Goal: Task Accomplishment & Management: Use online tool/utility

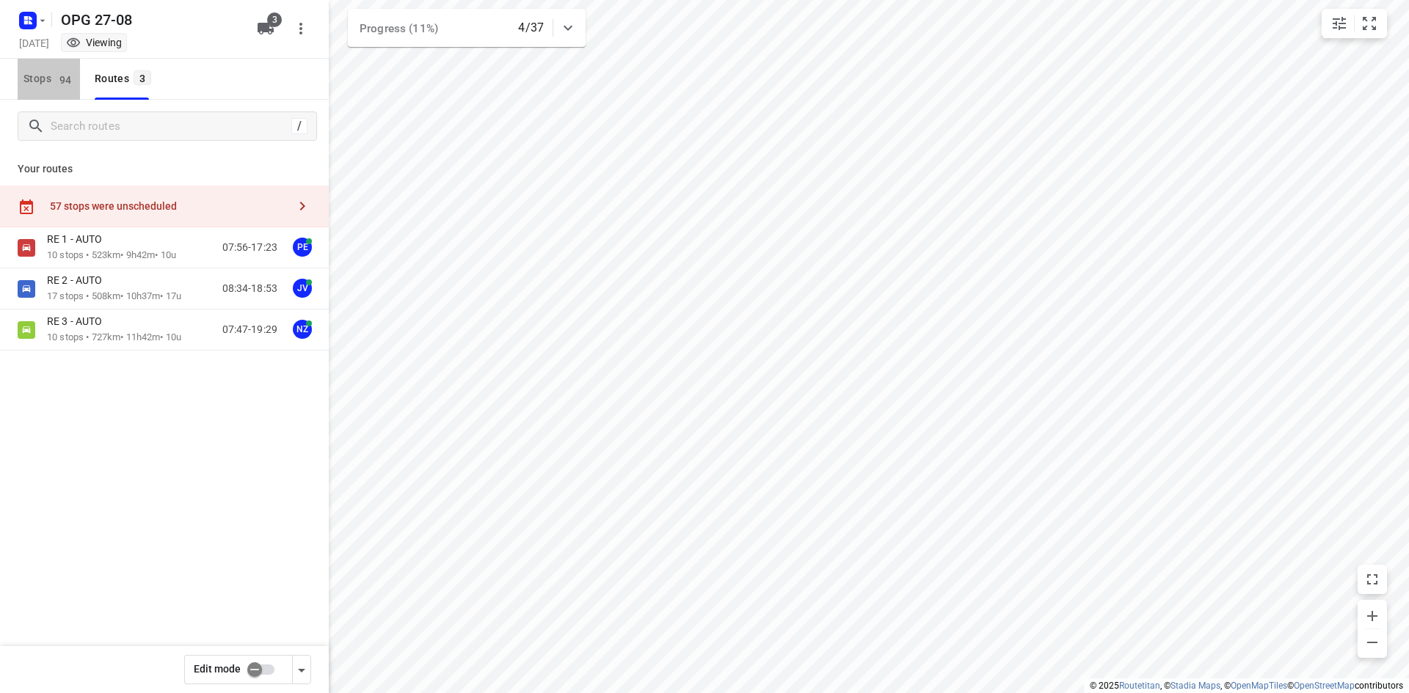
click at [42, 79] on span "Stops 94" at bounding box center [51, 79] width 56 height 18
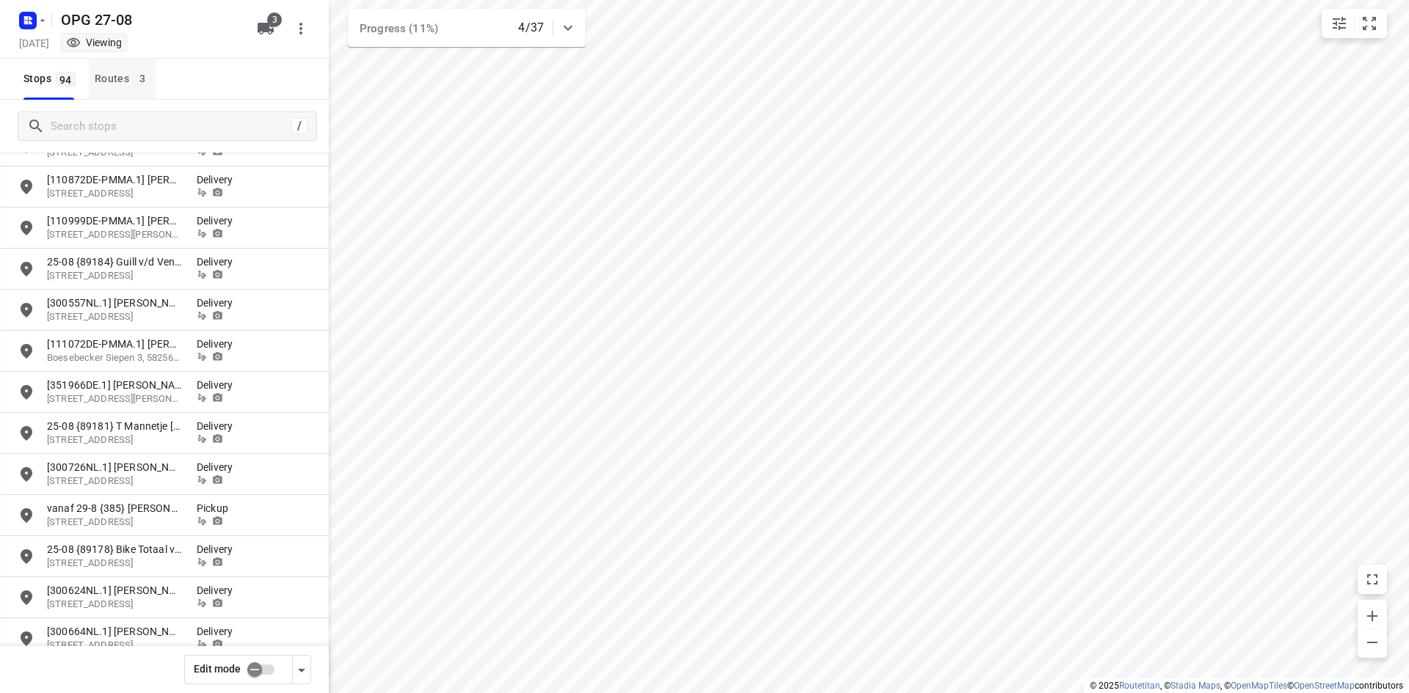
scroll to position [734, 0]
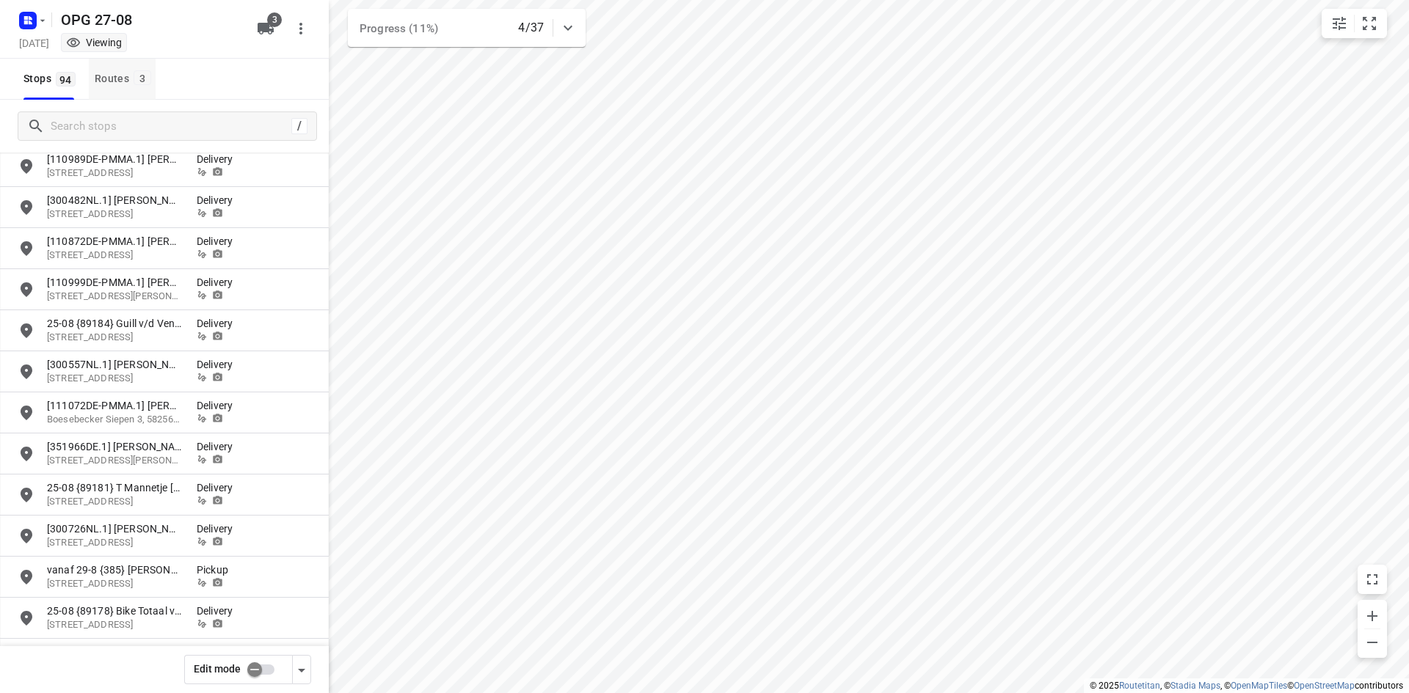
click at [120, 76] on div "Routes 3" at bounding box center [125, 79] width 61 height 18
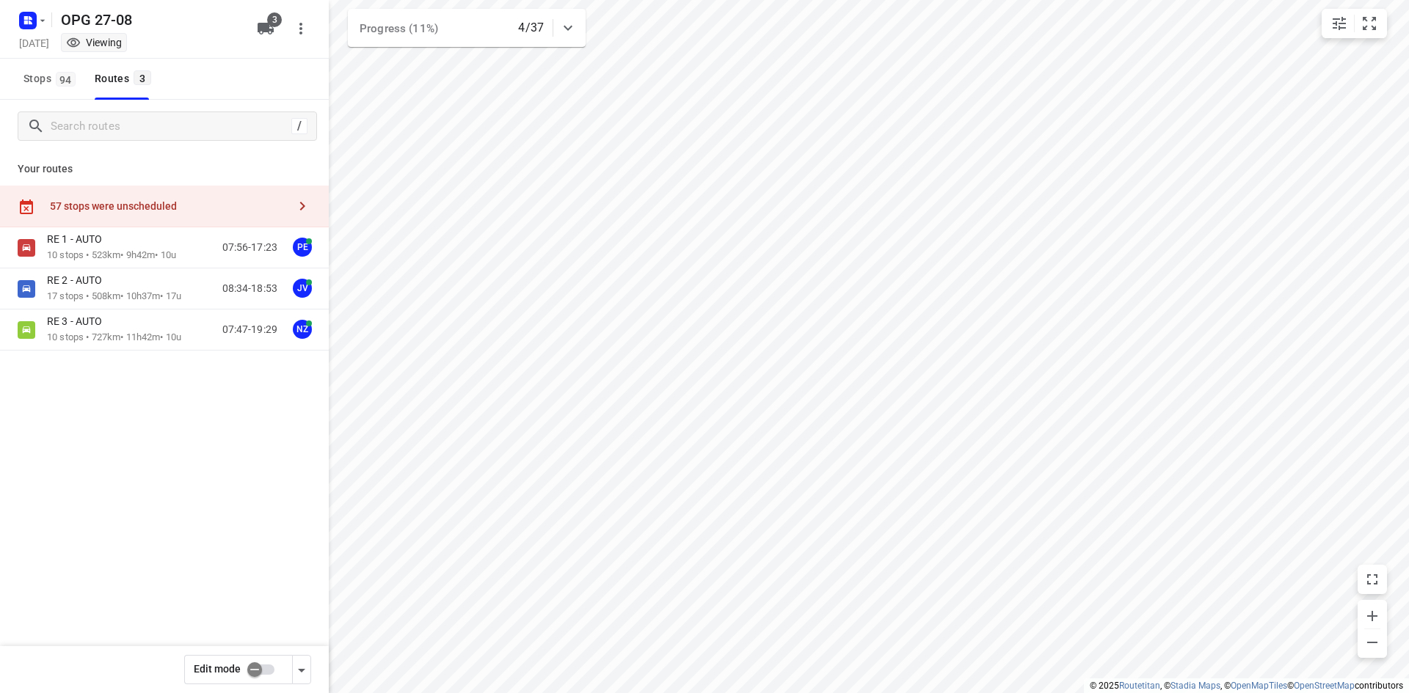
click at [120, 197] on div "57 stops were unscheduled" at bounding box center [164, 207] width 329 height 42
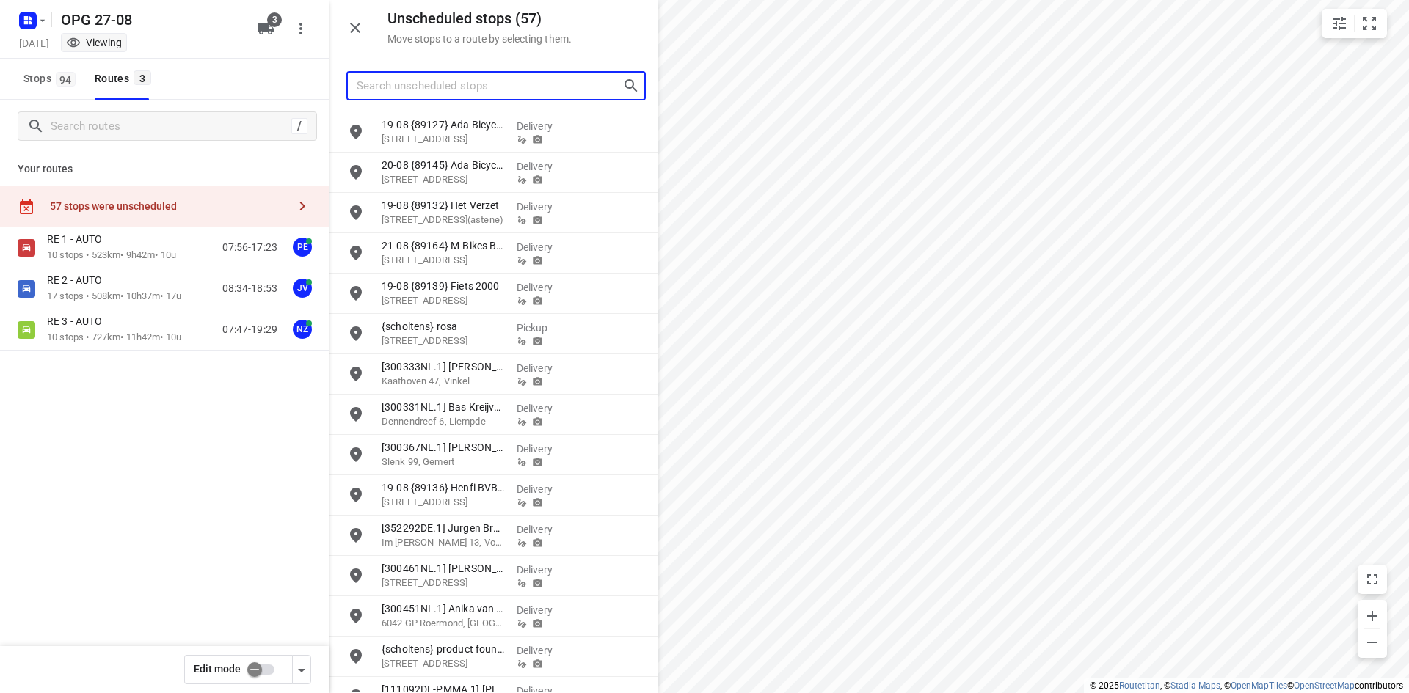
click at [446, 92] on input "Search unscheduled stops" at bounding box center [490, 86] width 266 height 23
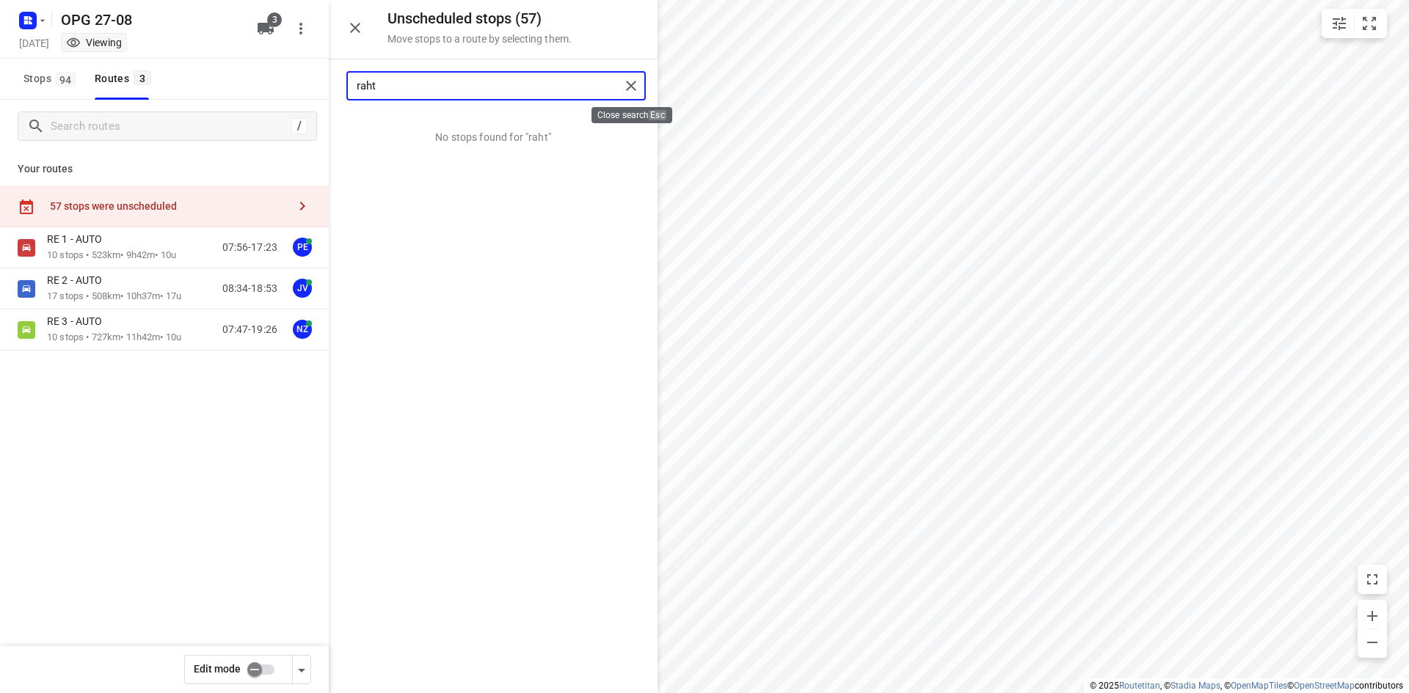
type input "raht"
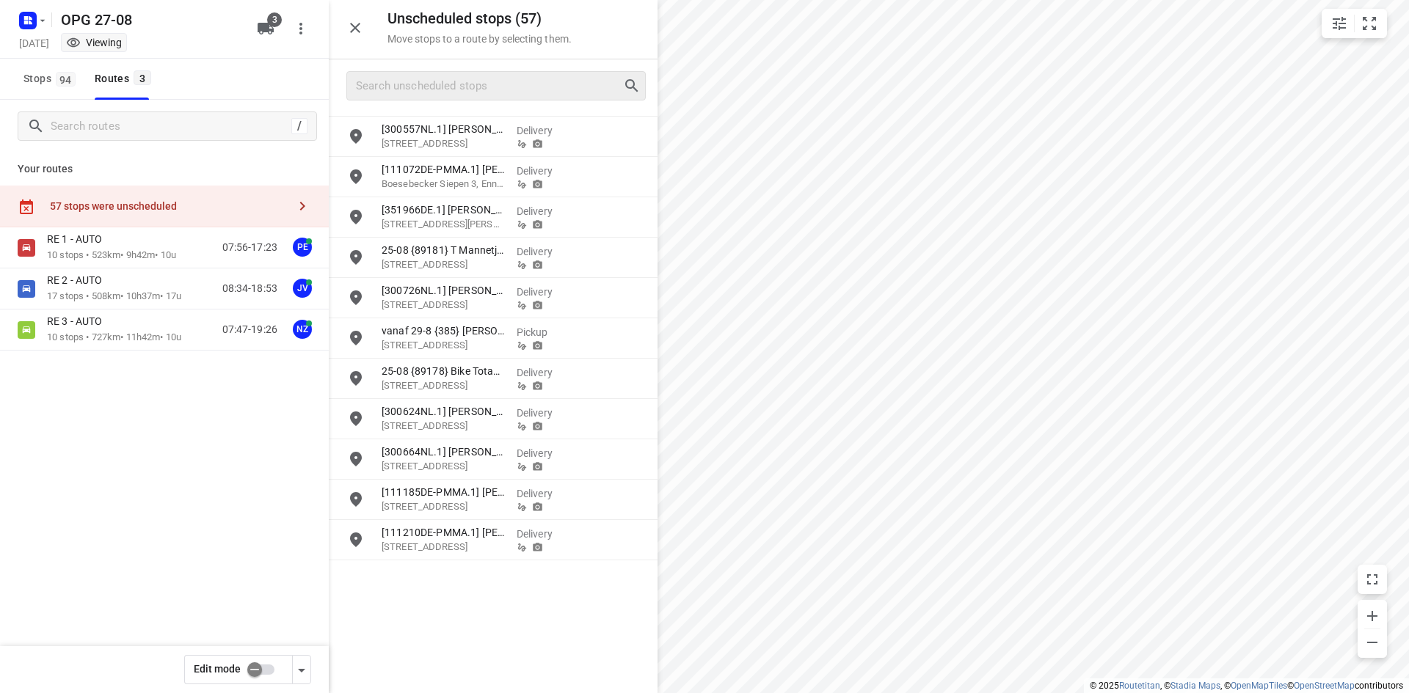
scroll to position [696, 0]
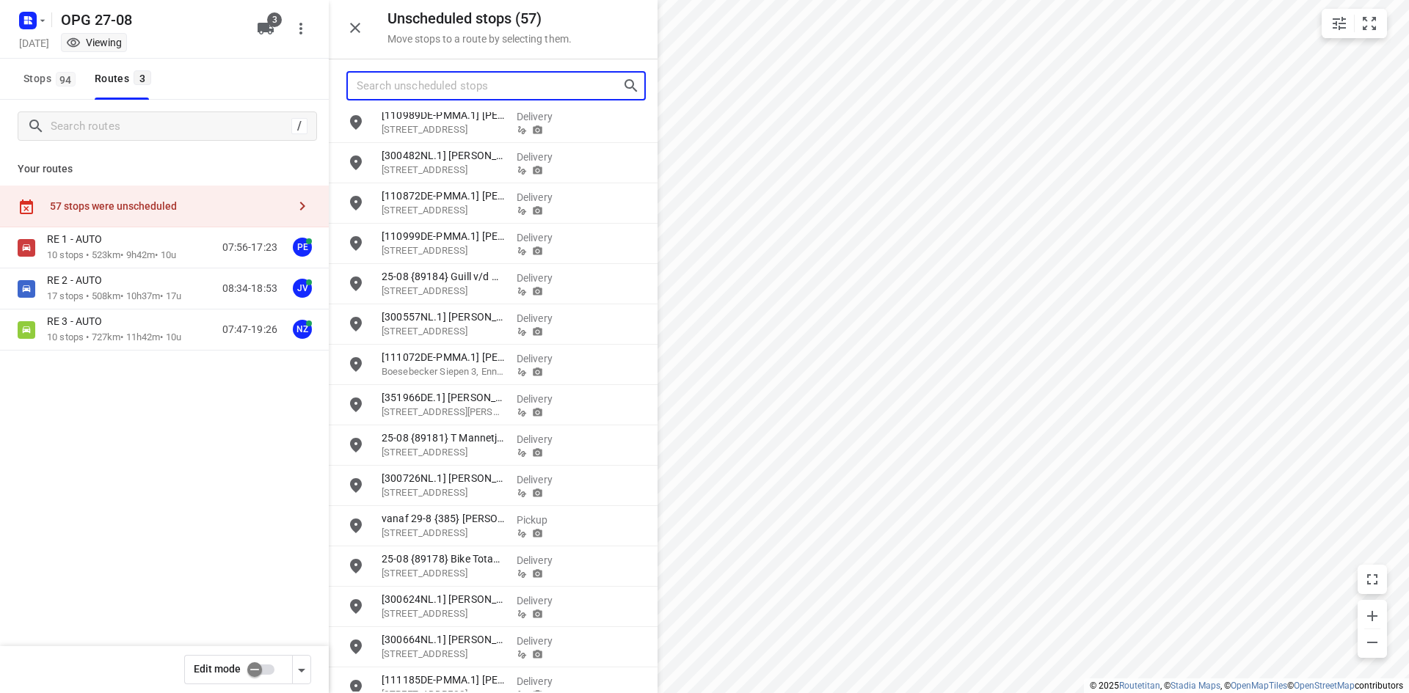
click at [468, 77] on input "Search unscheduled stops" at bounding box center [490, 86] width 266 height 23
type input "r"
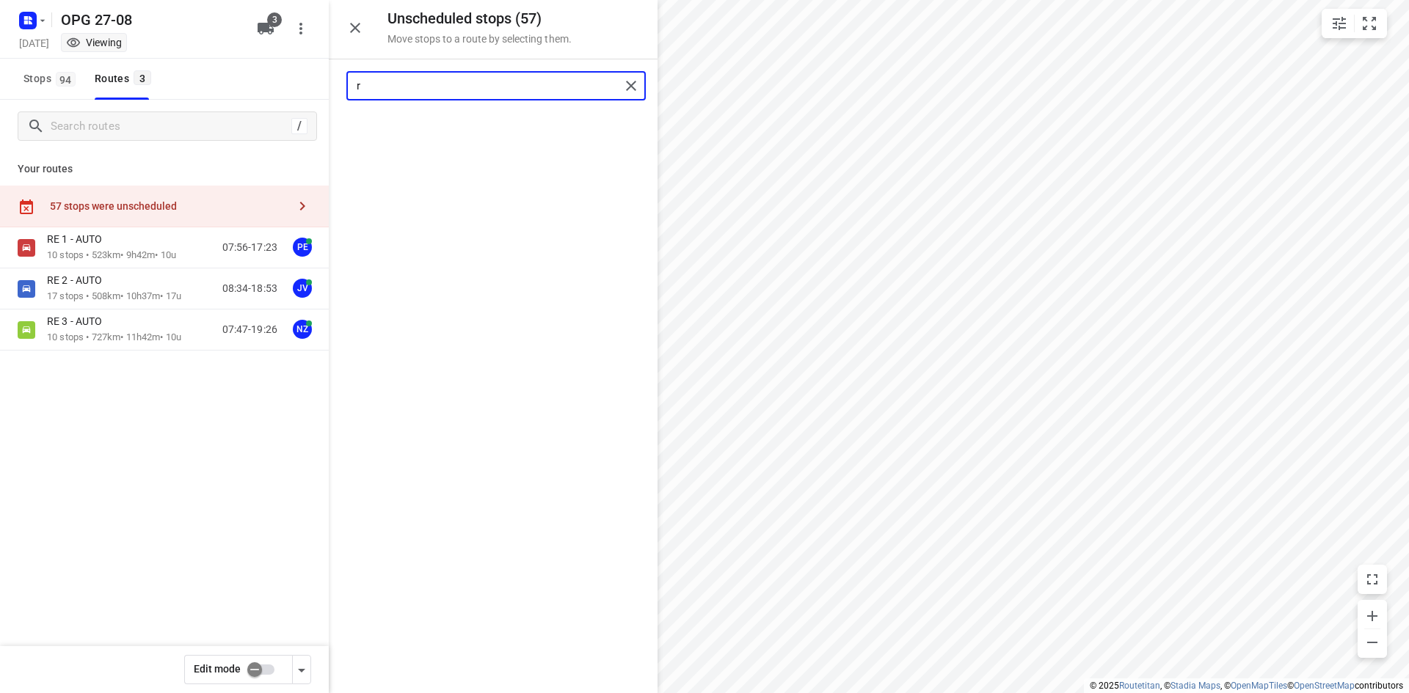
scroll to position [0, 0]
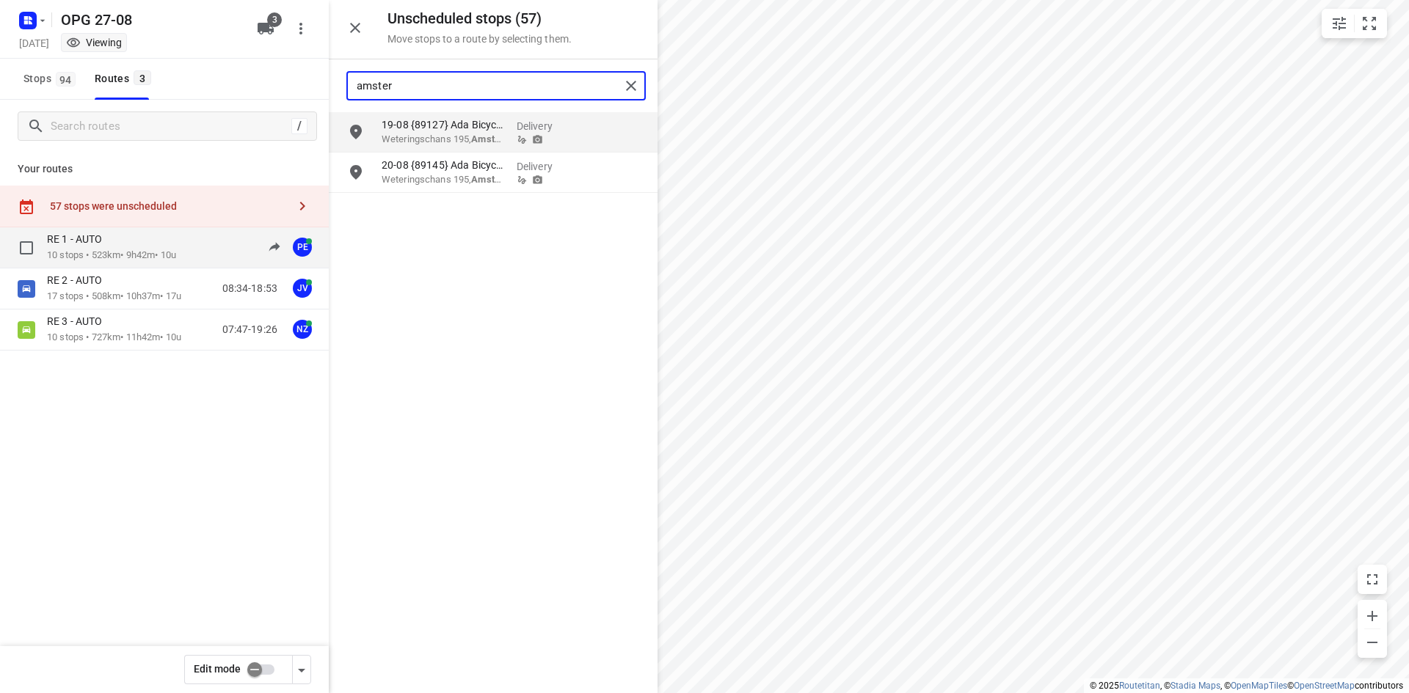
type input "amster"
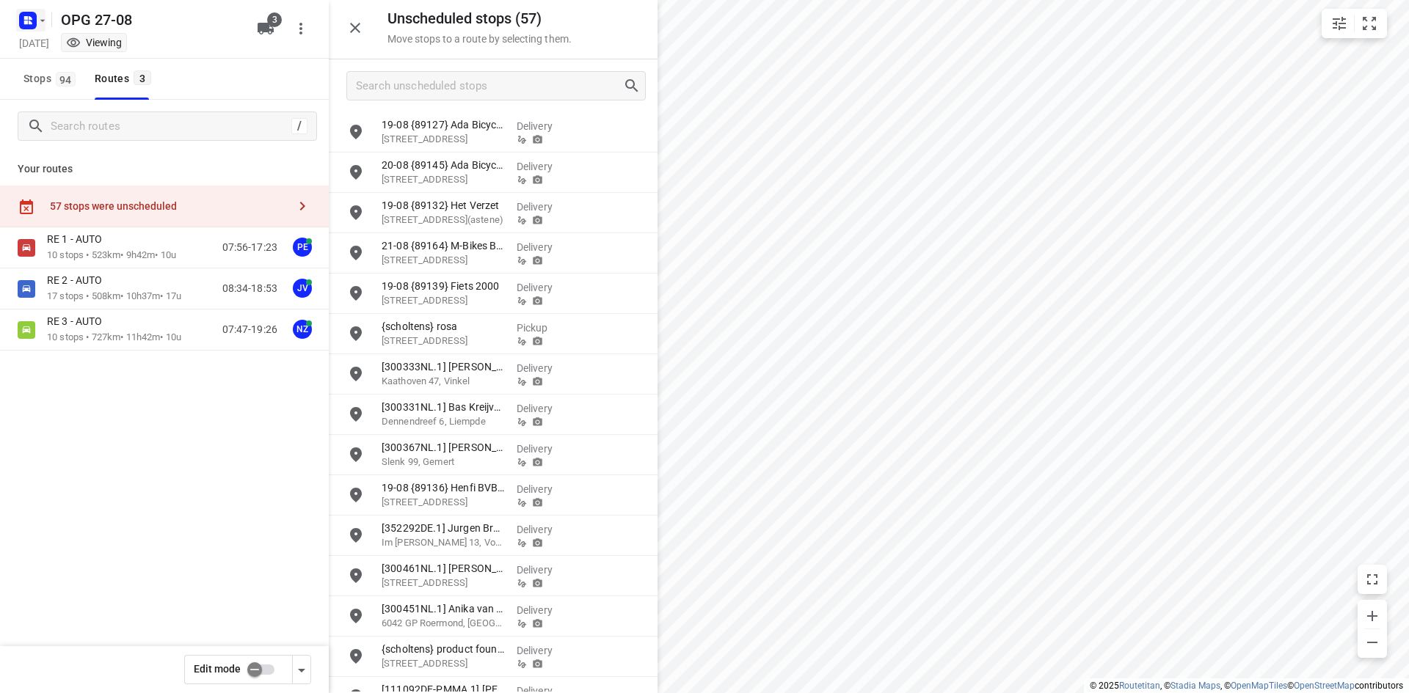
click at [23, 22] on rect "button" at bounding box center [28, 21] width 18 height 18
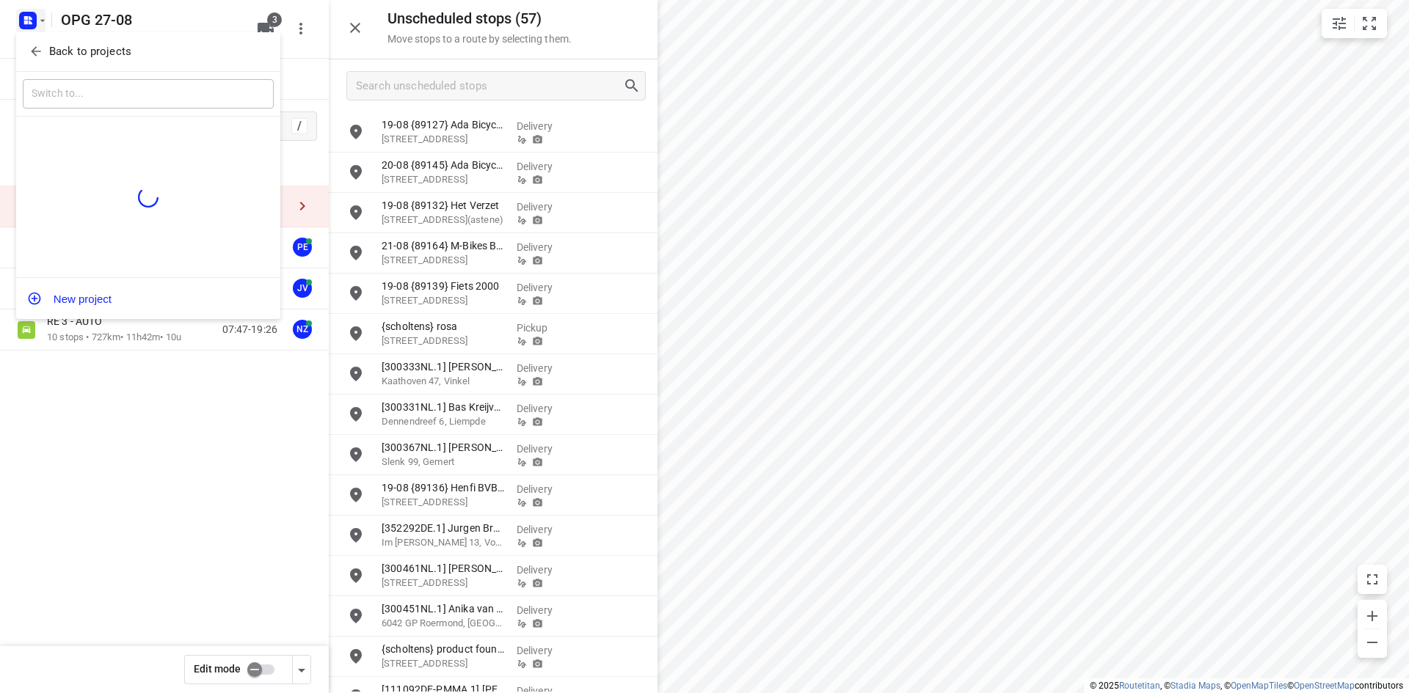
click at [155, 471] on div at bounding box center [704, 346] width 1409 height 693
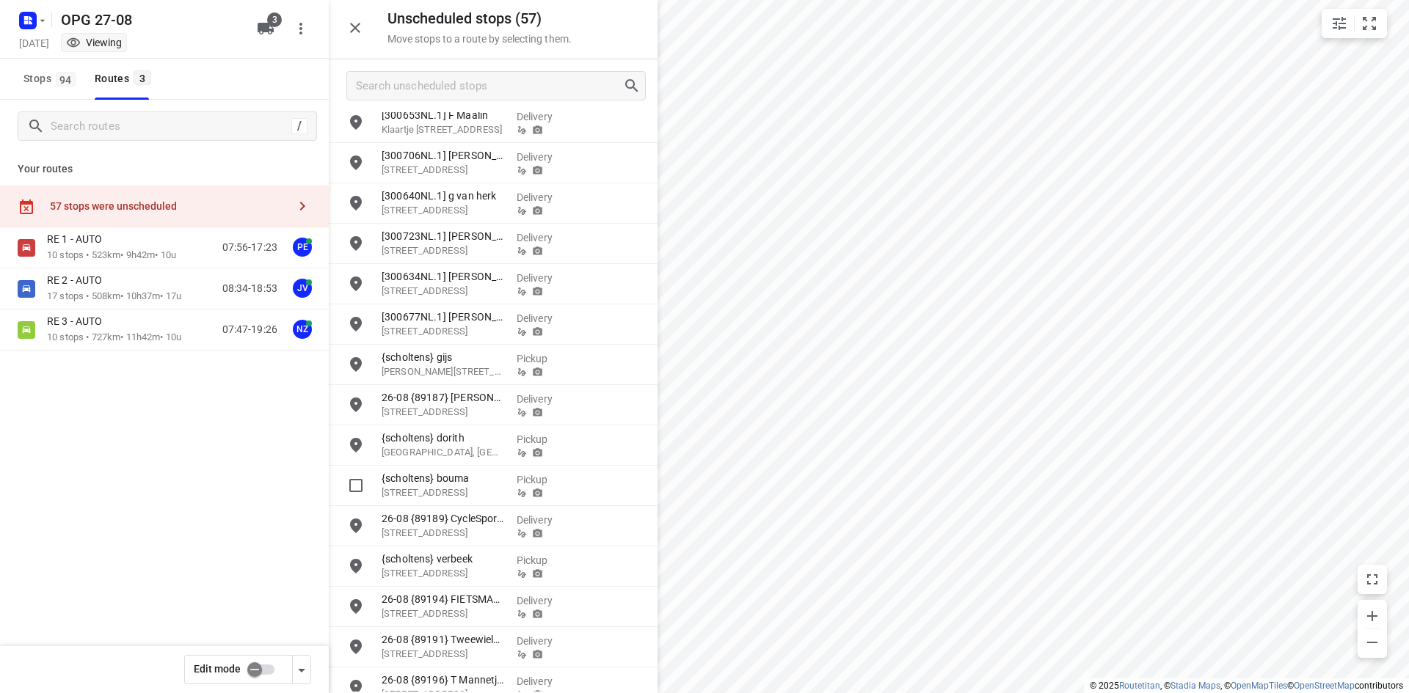
scroll to position [1429, 0]
